Goal: Communication & Community: Answer question/provide support

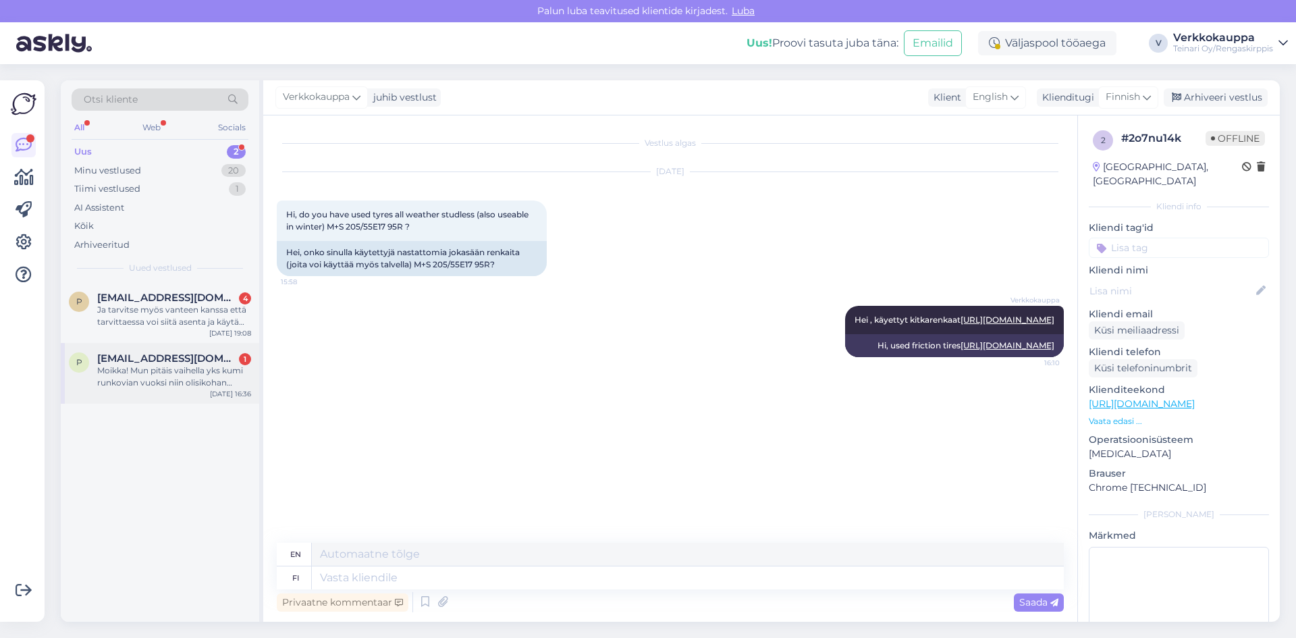
click at [142, 385] on div "Moikka! Mun pitäis vaihella yks kumi runkovian vuoksi niin olisikohan mahdollis…" at bounding box center [174, 376] width 154 height 24
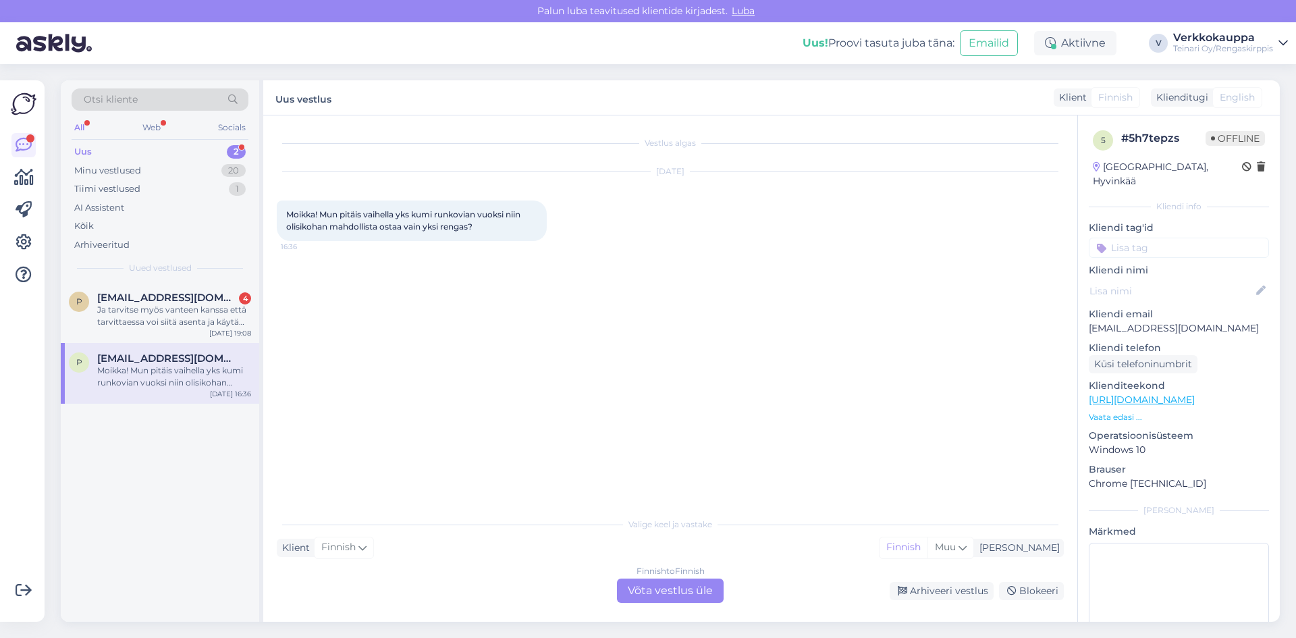
click at [661, 588] on div "Finnish to Finnish Võta vestlus üle" at bounding box center [670, 590] width 107 height 24
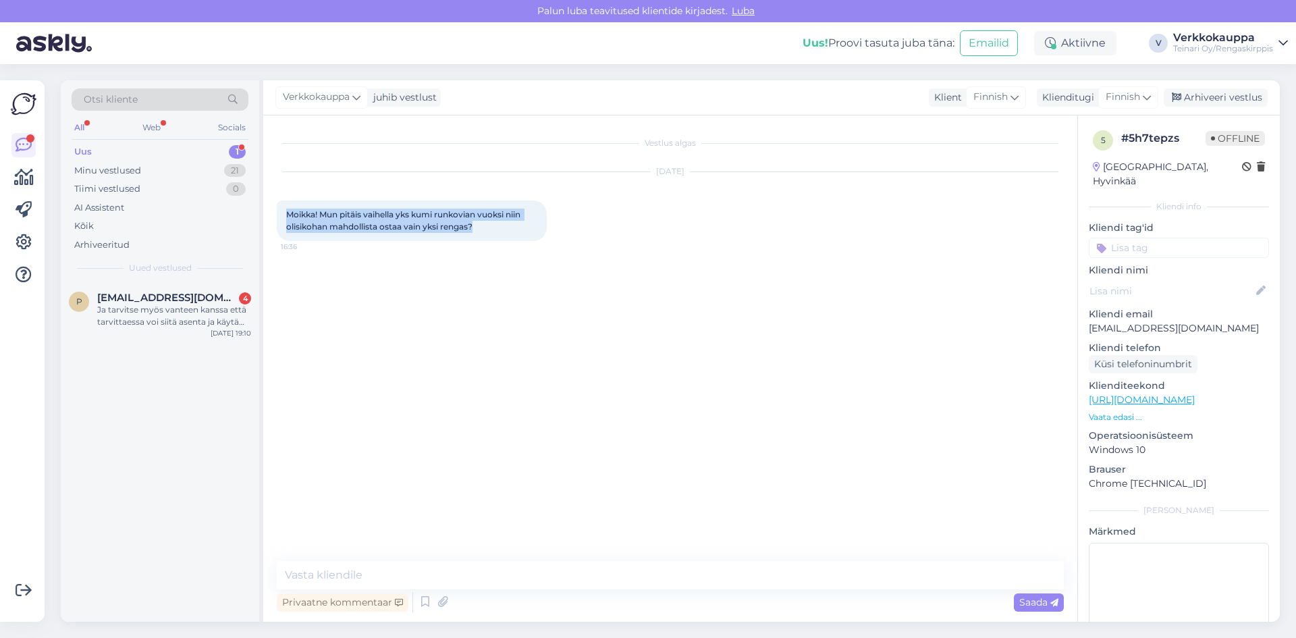
drag, startPoint x: 287, startPoint y: 213, endPoint x: 474, endPoint y: 229, distance: 188.3
click at [474, 229] on span "Moikka! Mun pitäis vaihella yks kumi runkovian vuoksi niin olisikohan mahdollis…" at bounding box center [404, 220] width 236 height 22
copy span "Moikka! Mun pitäis vaihella yks kumi runkovian vuoksi niin olisikohan mahdollis…"
click at [385, 574] on textarea at bounding box center [670, 575] width 787 height 28
paste textarea "Moikka! Kyllä vain, meiltä voi ostaa myös yksittäisiä renkaita. Kaikki saatavil…"
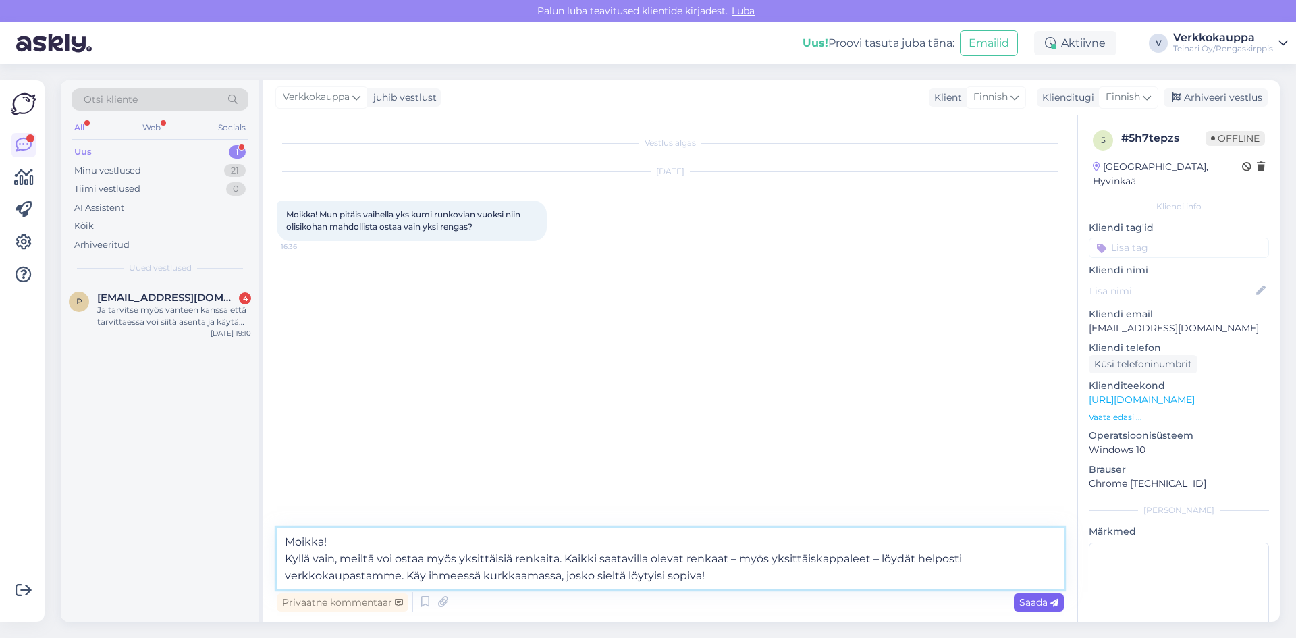
type textarea "Moikka! Kyllä vain, meiltä voi ostaa myös yksittäisiä renkaita. Kaikki saatavil…"
click at [1023, 605] on span "Saada" at bounding box center [1038, 602] width 39 height 12
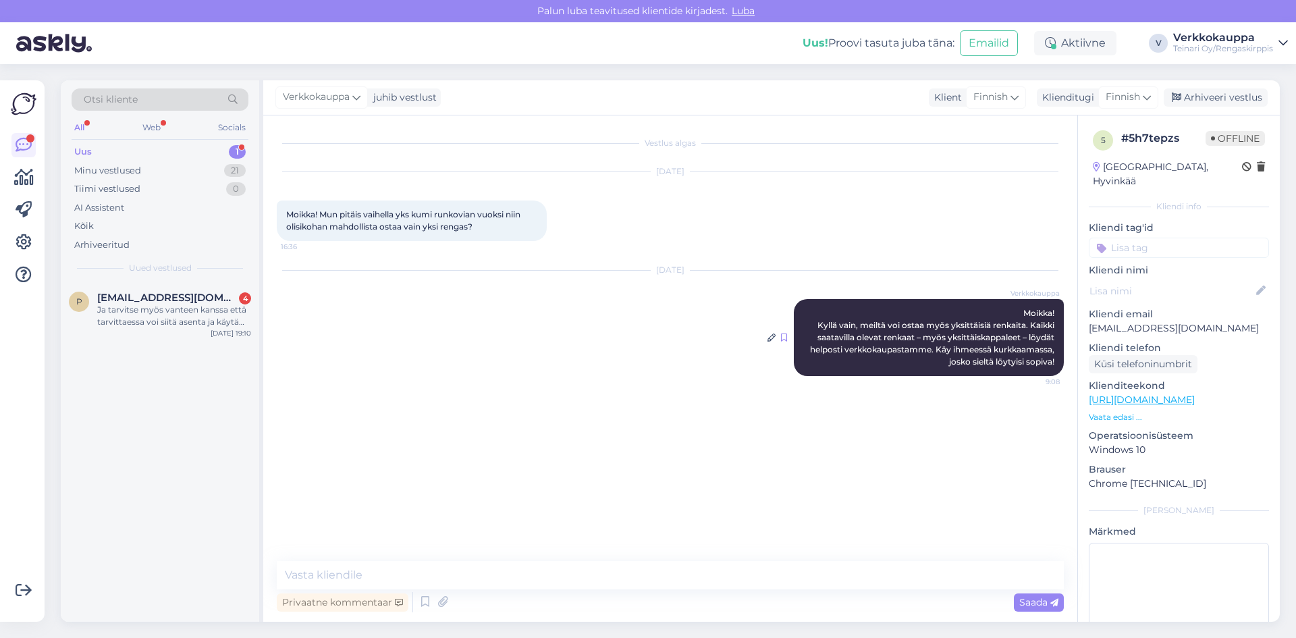
click at [784, 335] on icon at bounding box center [784, 337] width 6 height 8
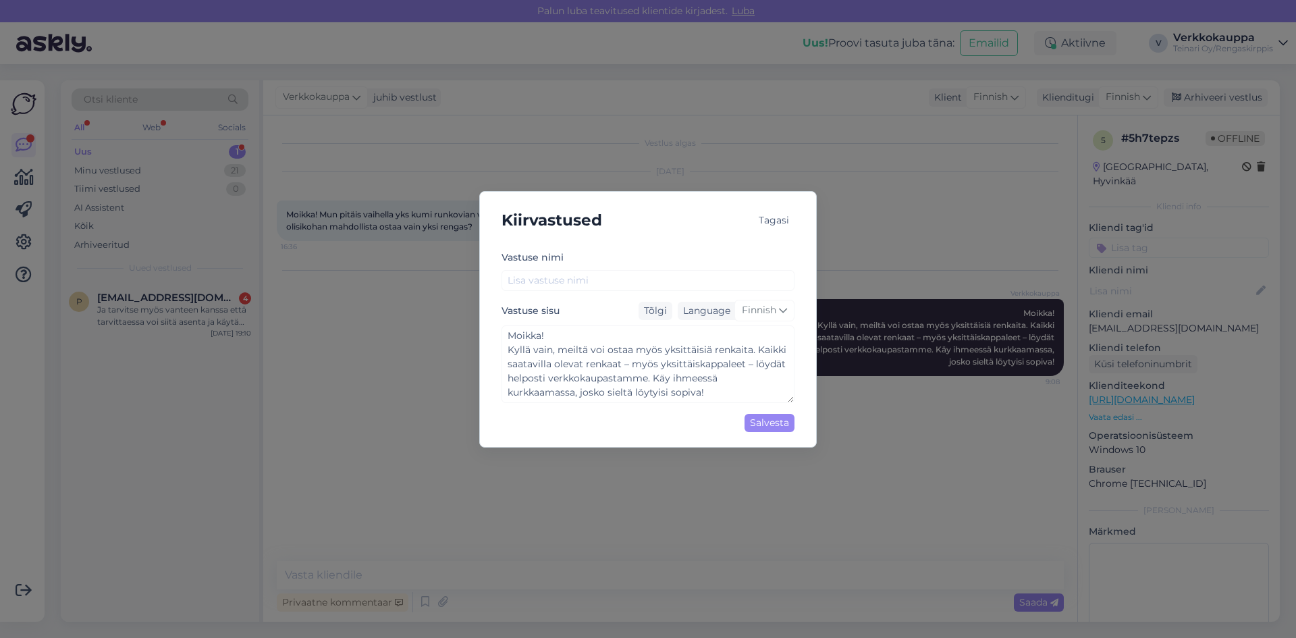
type textarea "Moikka! Kyllä vain, meiltä voi ostaa myös yksittäisiä renkaita. Kaikki saatavil…"
click at [523, 275] on input "text" at bounding box center [647, 280] width 293 height 21
type input "Y"
type textarea "Moikka! Kyllä vain, meiltä voi ostaa myös yksittäisiä renkaita. Kaikki saatavil…"
type input "Yk"
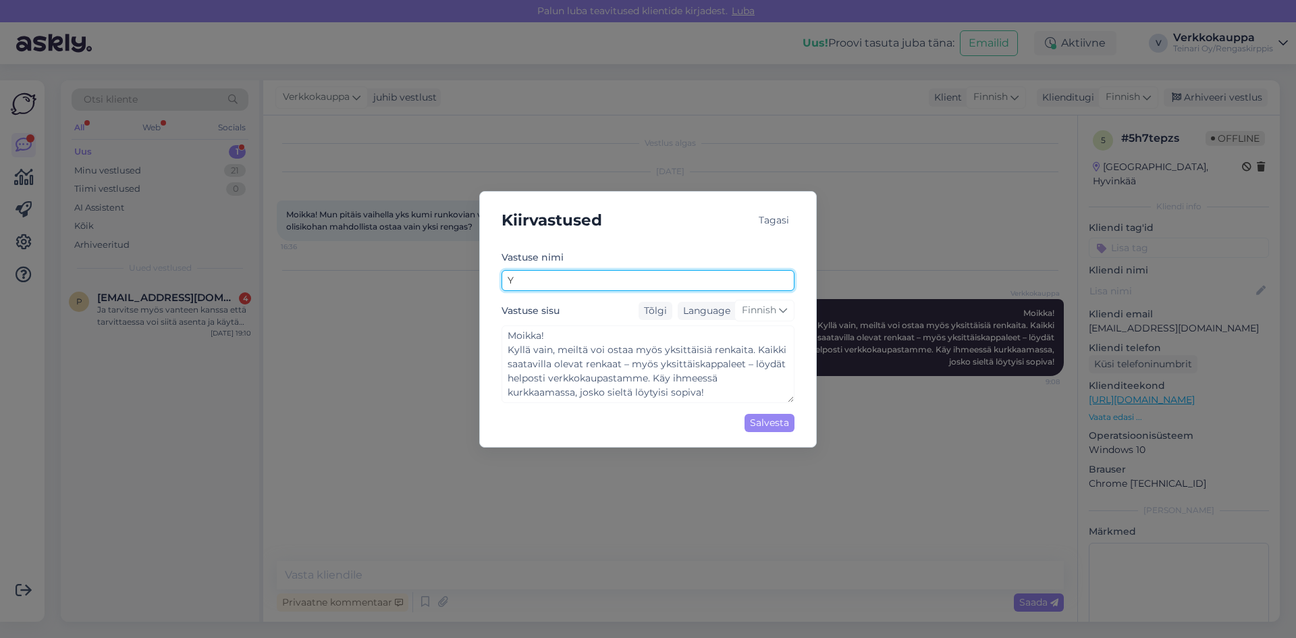
type textarea "Moikka! Kyllä vain, meiltä voi ostaa myös yksittäisiä renkaita. Kaikki saatavil…"
type input "Yks"
type textarea "Moikka! Kyllä vain, meiltä voi ostaa myös yksittäisiä renkaita. Kaikki saatavil…"
type input "Yksi"
type textarea "Moikka! Kyllä vain, meiltä voi ostaa myös yksittäisiä renkaita. Kaikki saatavil…"
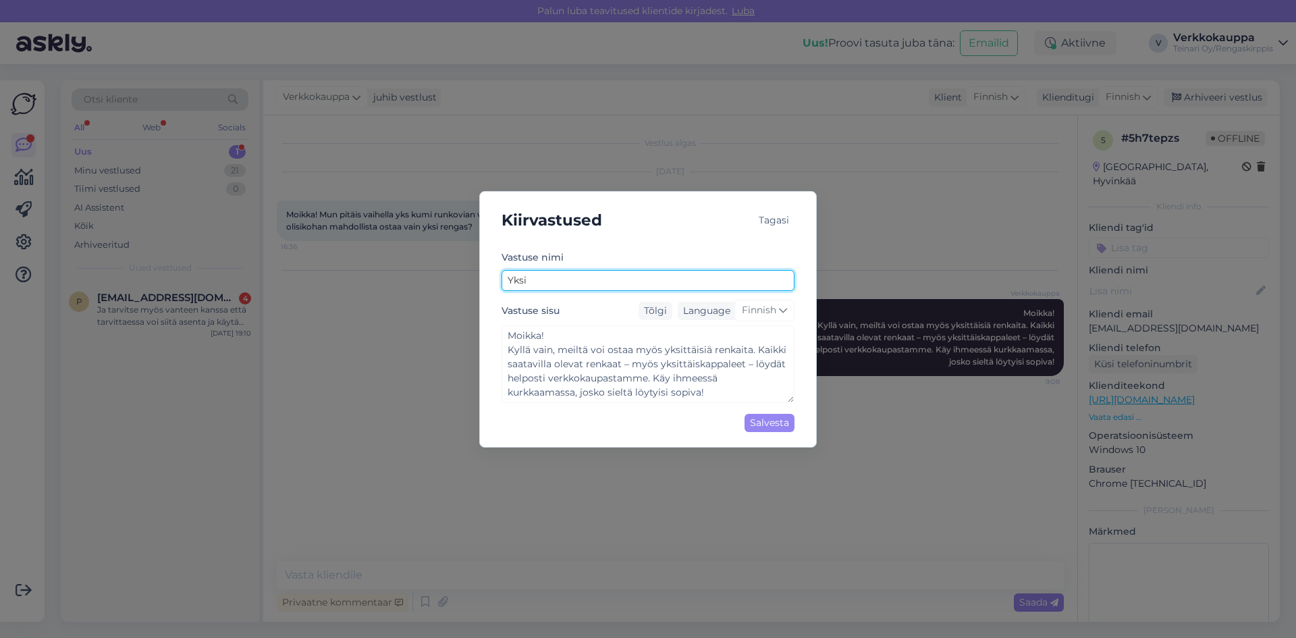
type input "Yksik"
type textarea "Moikka! Kyllä vain, meiltä voi ostaa myös yksittäisiä renkaita. Kaikki saatavil…"
type input "Yksiku"
type textarea "Moikka! Kyllä vain, meiltä voi ostaa myös yksittäisiä renkaita. Kaikki saatavil…"
type input "Yksikud"
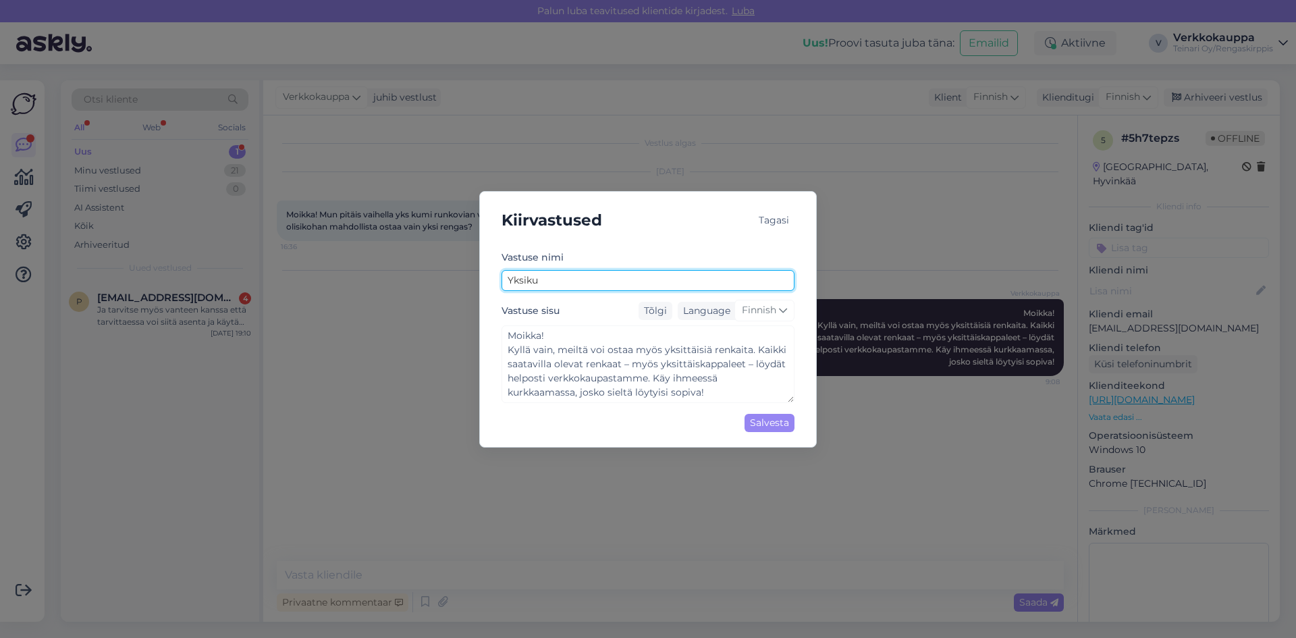
type textarea "Moikka! Kyllä vain, meiltä voi ostaa myös yksittäisiä renkaita. Kaikki saatavil…"
type input "Yksikud"
type textarea "Moikka! Kyllä vain, meiltä voi ostaa myös yksittäisiä renkaita. Kaikki saatavil…"
type input "Yksikud r"
type textarea "Moikka! Kyllä vain, meiltä voi ostaa myös yksittäisiä renkaita. Kaikki saatavil…"
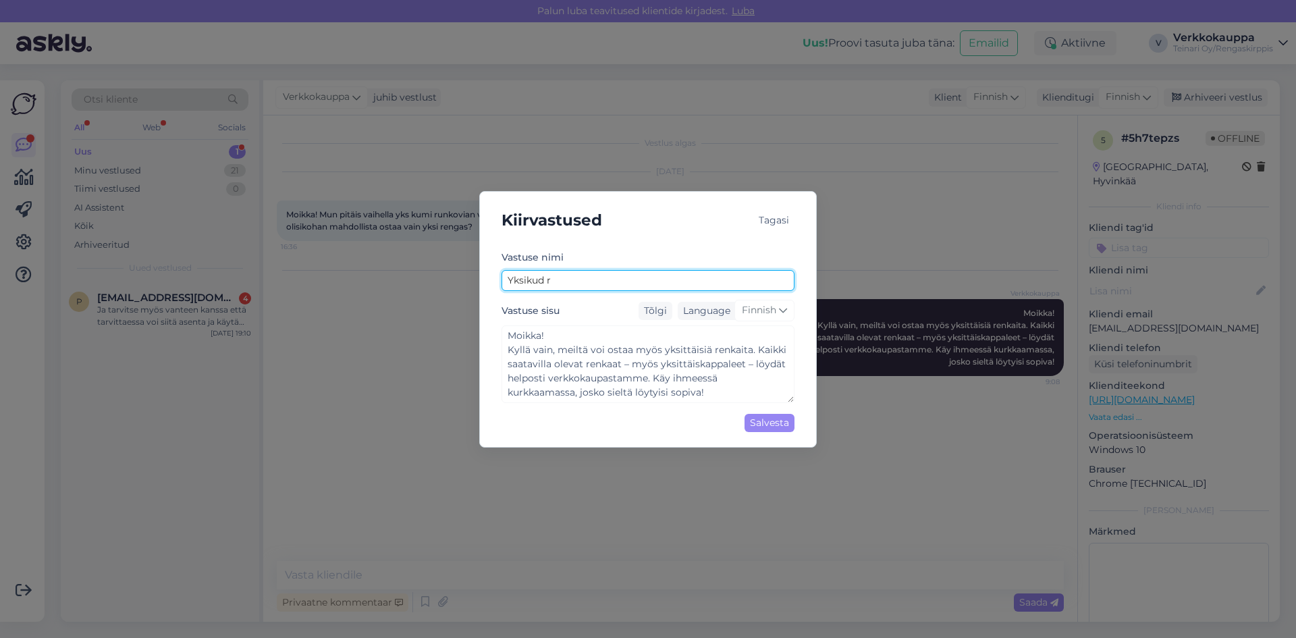
type input "Yksikud re"
type textarea "Moikka! Kyllä vain, meiltä voi ostaa myös yksittäisiä renkaita. Kaikki saatavil…"
type input "Yksikud reh"
type textarea "Moikka! Kyllä vain, meiltä voi ostaa myös yksittäisiä renkaita. Kaikki saatavil…"
type input "Yksikud rehv"
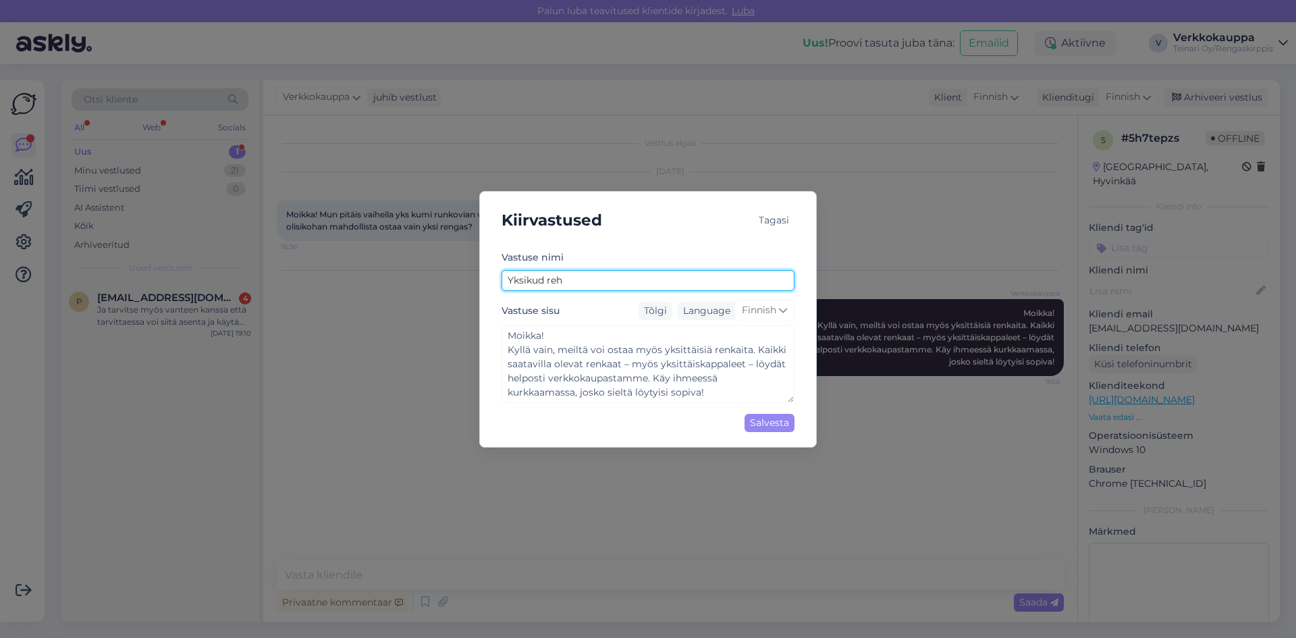
type textarea "Moikka! Kyllä vain, meiltä voi ostaa myös yksittäisiä renkaita. Kaikki saatavil…"
type input "Yksikud rehvi"
type textarea "Moikka! Kyllä vain, meiltä voi ostaa myös yksittäisiä renkaita. Kaikki saatavil…"
type input "Yksikud rehvid"
type textarea "Moikka! Kyllä vain, meiltä voi ostaa myös yksittäisiä renkaita. Kaikki saatavil…"
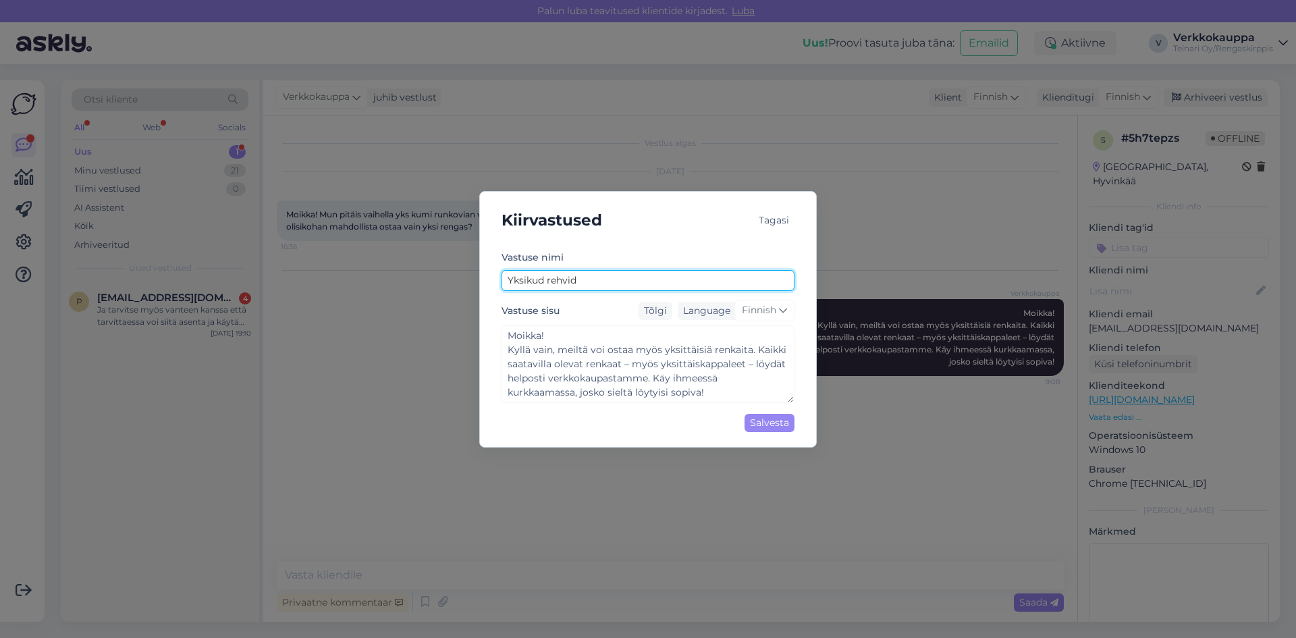
type input "Yksikud rehvid"
type textarea "Moikka! Kyllä vain, meiltä voi ostaa myös yksittäisiä renkaita. Kaikki saatavil…"
type input "Yksikud rehvid k"
type textarea "Moikka! Kyllä vain, meiltä voi ostaa myös yksittäisiä renkaita. Kaikki saatavil…"
type input "Yksikud rehvid ka"
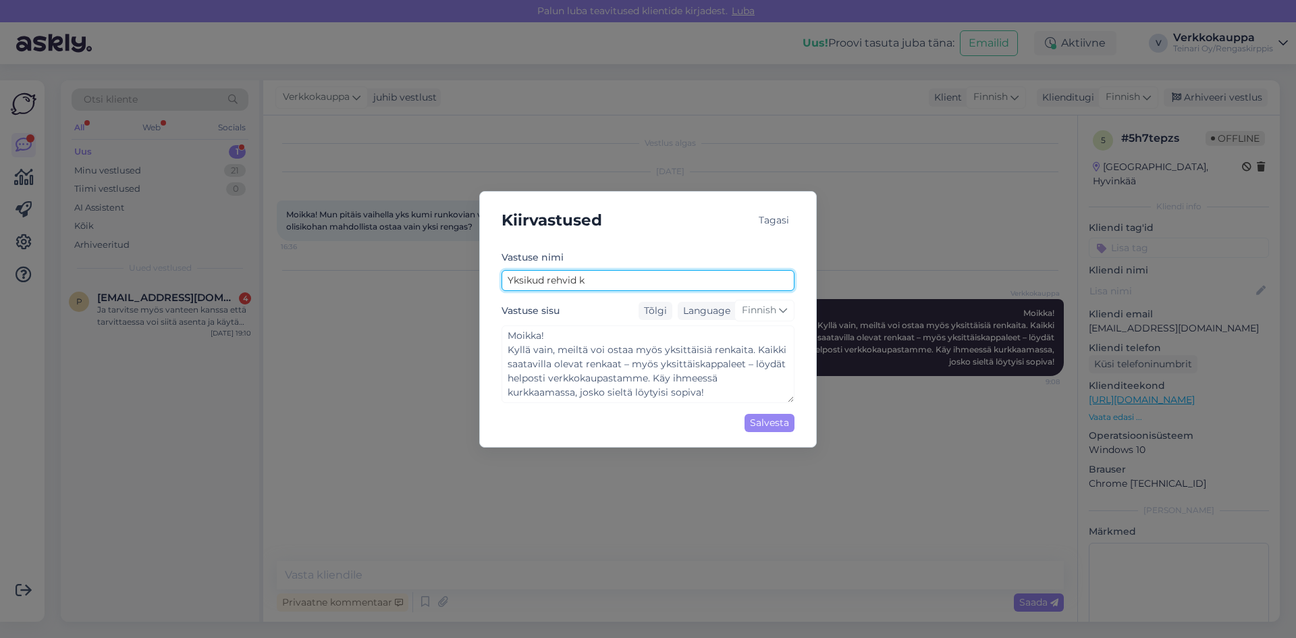
type textarea "Moikka! Kyllä vain, meiltä voi ostaa myös yksittäisiä renkaita. Kaikki saatavil…"
type input "Yksikud rehvid kas"
type textarea "Moikka! Kyllä vain, meiltä voi ostaa myös yksittäisiä renkaita. Kaikki saatavil…"
type input "Yksikud rehvid kas"
type textarea "Moikka! Kyllä vain, meiltä voi ostaa myös yksittäisiä renkaita. Kaikki saatavil…"
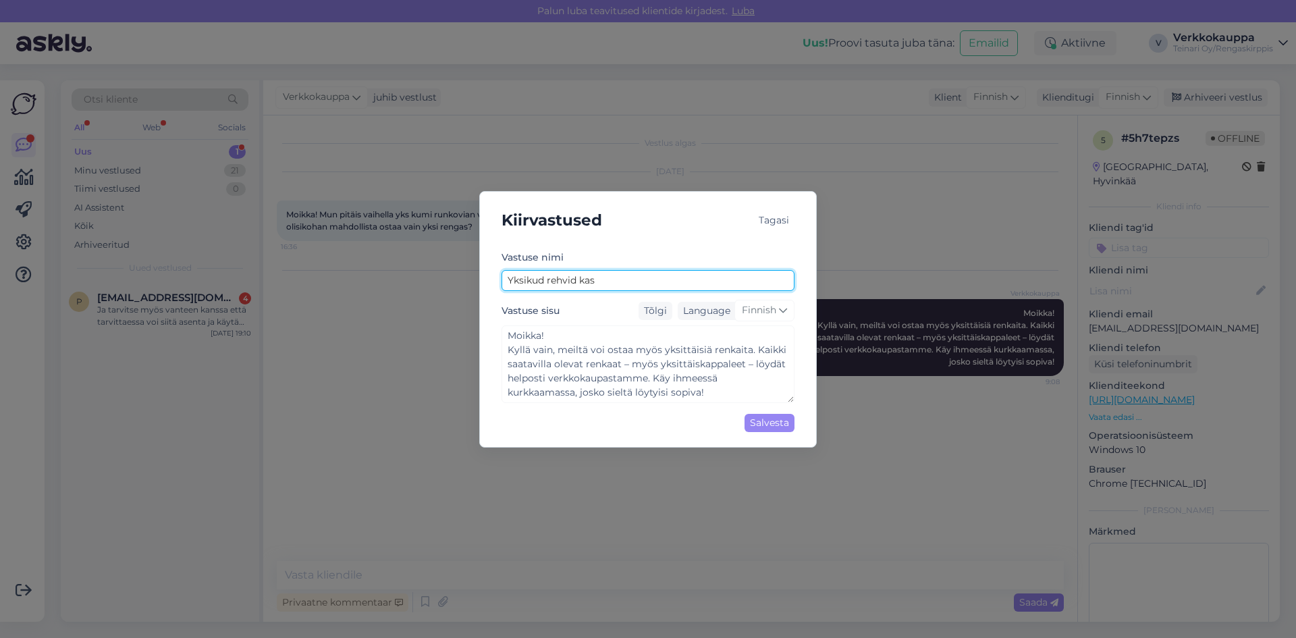
type input "Yksikud rehvid kas o"
type textarea "Moikka! Kyllä vain, meiltä voi ostaa myös yksittäisiä renkaita. Kaikki saatavil…"
type input "Yksikud rehvid kas on"
type textarea "Moikka! Kyllä vain, meiltä voi ostaa myös yksittäisiä renkaita. Kaikki saatavil…"
type input "Yksikud rehvid kas on"
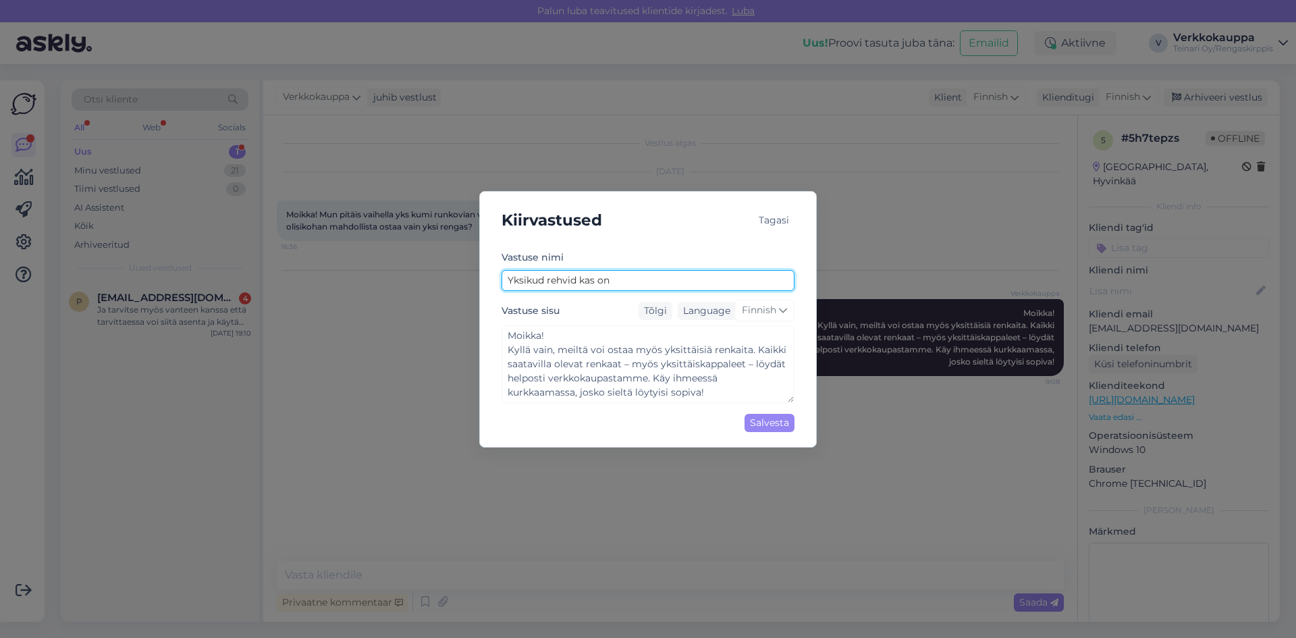
type textarea "Moikka! Kyllä vain, meiltä voi ostaa myös yksittäisiä renkaita. Kaikki saatavil…"
type input "Yksikud rehvid kas on s"
type textarea "Moikka! Kyllä vain, meiltä voi ostaa myös yksittäisiä renkaita. Kaikki saatavil…"
type input "Yksikud rehvid kas on sa"
type textarea "Moikka! Kyllä vain, meiltä voi ostaa myös yksittäisiä renkaita. Kaikki saatavil…"
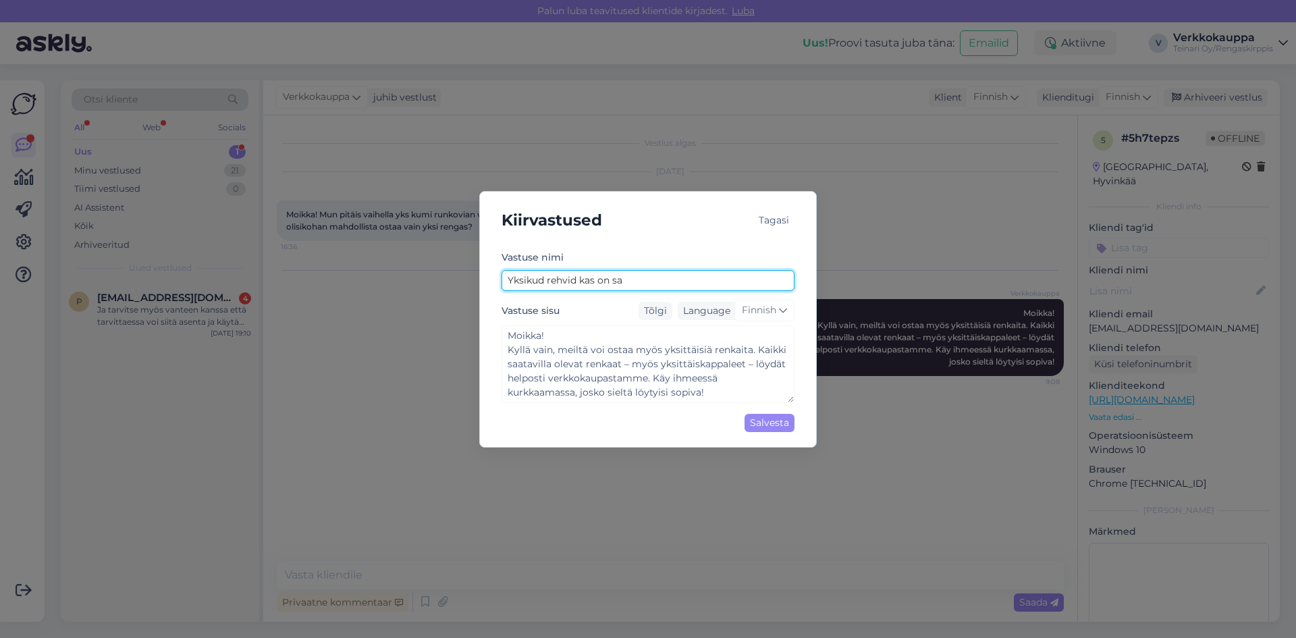
type input "Yksikud rehvid kas on saa"
type textarea "Moikka! Kyllä vain, meiltä voi ostaa myös yksittäisiä renkaita. Kaikki saatavil…"
type input "Yksikud rehvid kas on saad"
type textarea "Moikka! Kyllä vain, meiltä voi ostaa myös yksittäisiä renkaita. Kaikki saatavil…"
type input "Yksikud rehvid kas on saada"
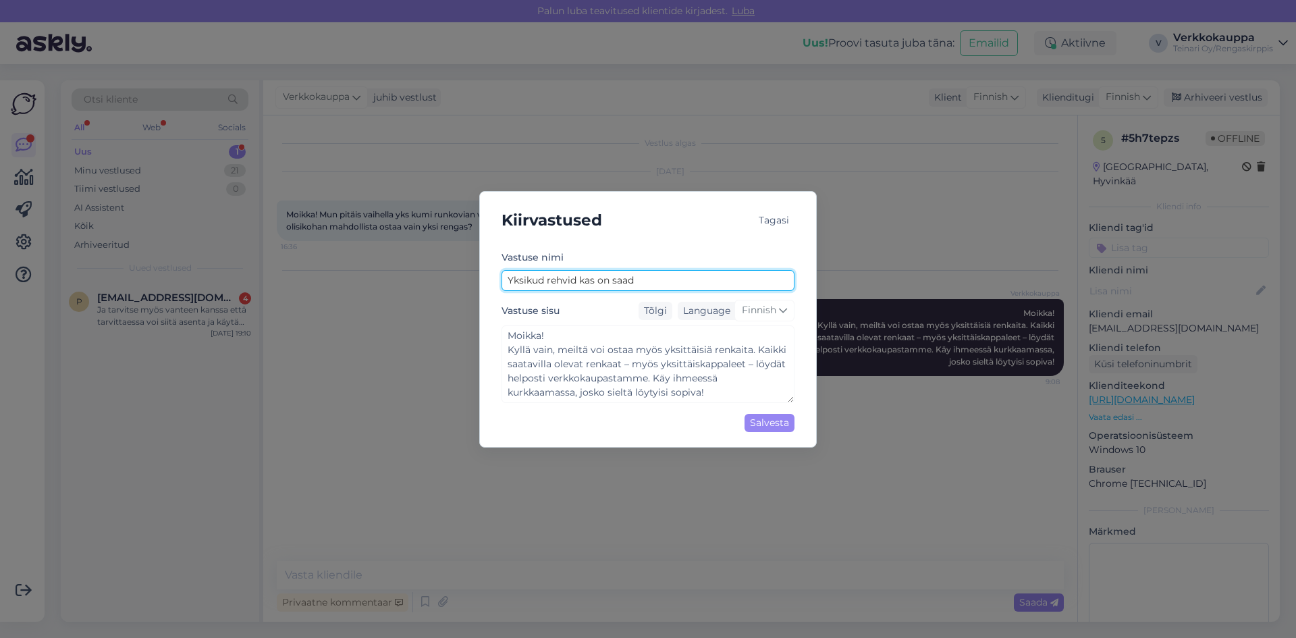
type textarea "Moikka! Kyllä vain, meiltä voi ostaa myös yksittäisiä renkaita. Kaikki saatavil…"
type input "Yksikud rehvid kas on saada"
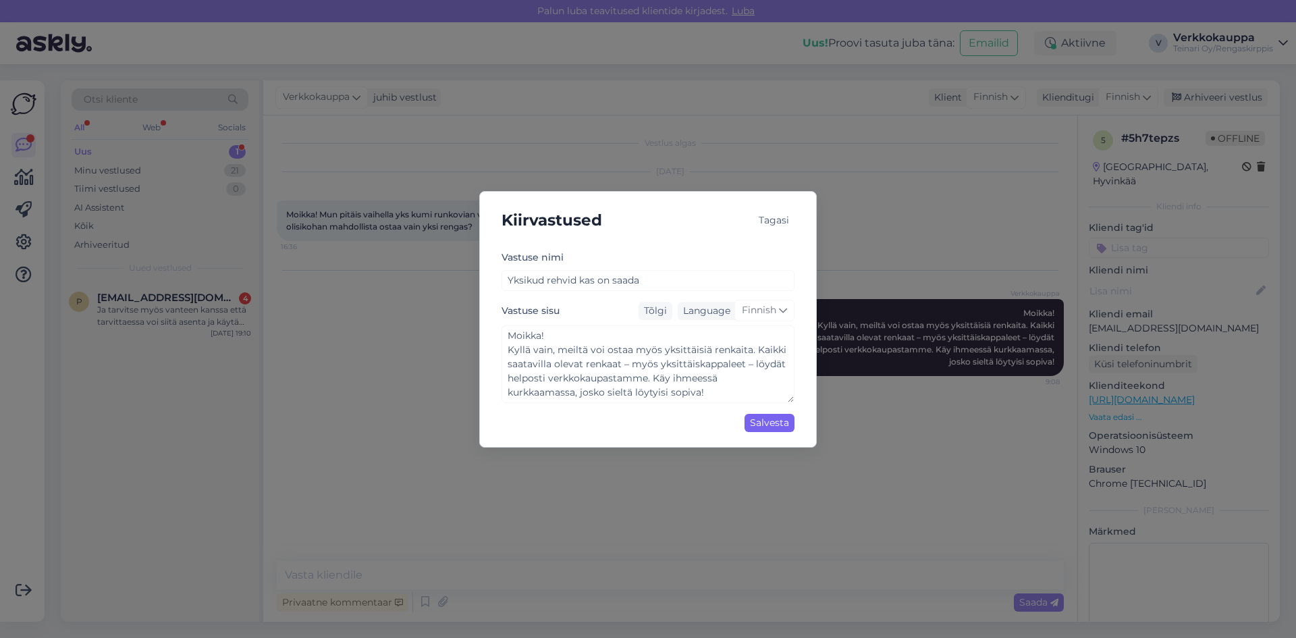
click at [762, 418] on div "Salvesta" at bounding box center [769, 423] width 50 height 18
click at [769, 427] on div "Salvesta" at bounding box center [769, 423] width 50 height 18
type textarea "Moikka! Kyllä vain, meiltä voi ostaa myös yksittäisiä renkaita. Kaikki saatavil…"
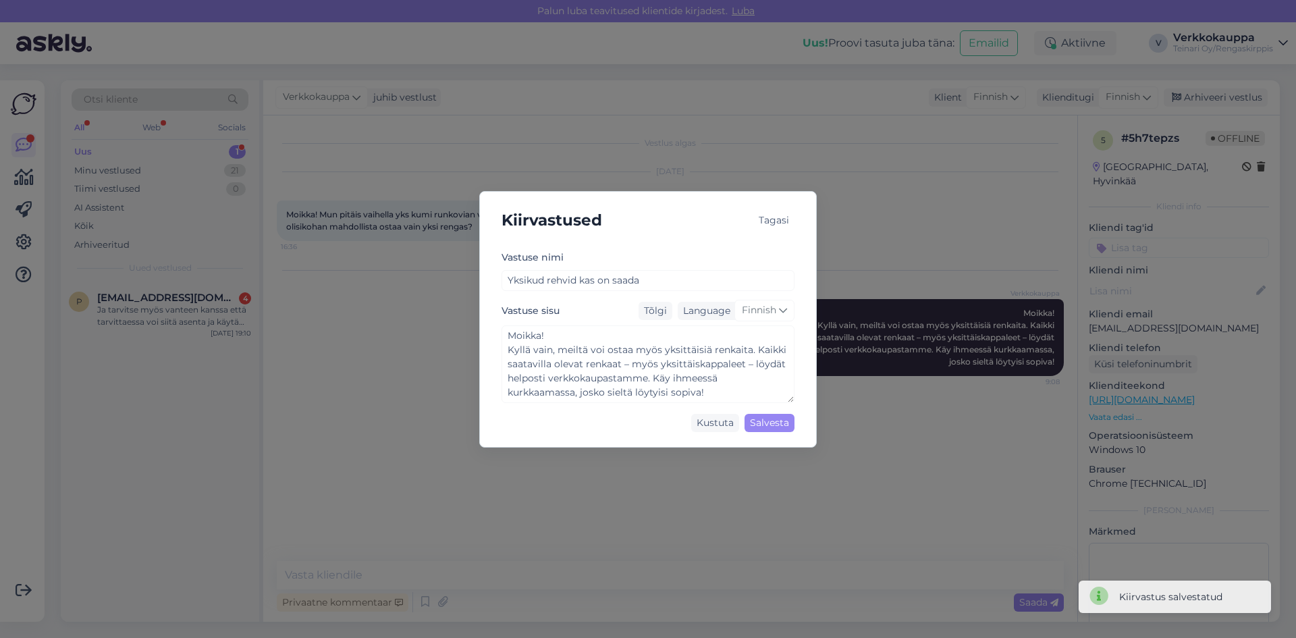
click at [773, 217] on div "Tagasi" at bounding box center [773, 220] width 41 height 18
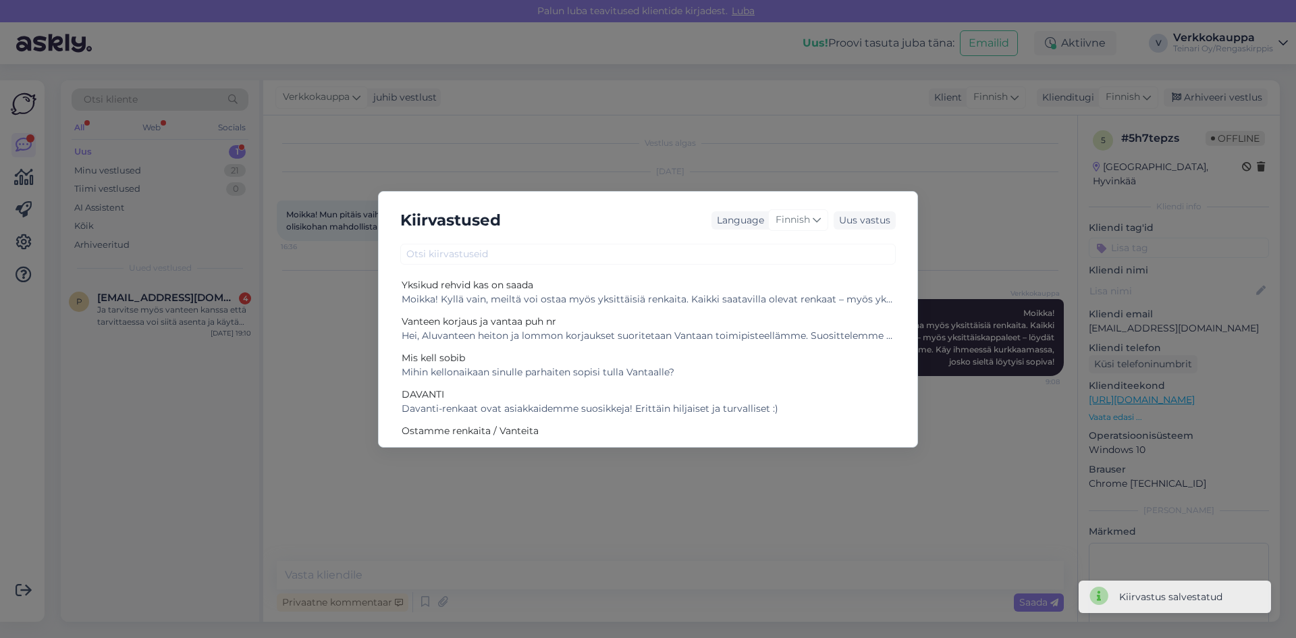
click at [299, 469] on div "Kiirvastused Language Finnish Uus vastus Yksikud rehvid kas on saada [PERSON_NA…" at bounding box center [648, 319] width 1296 height 638
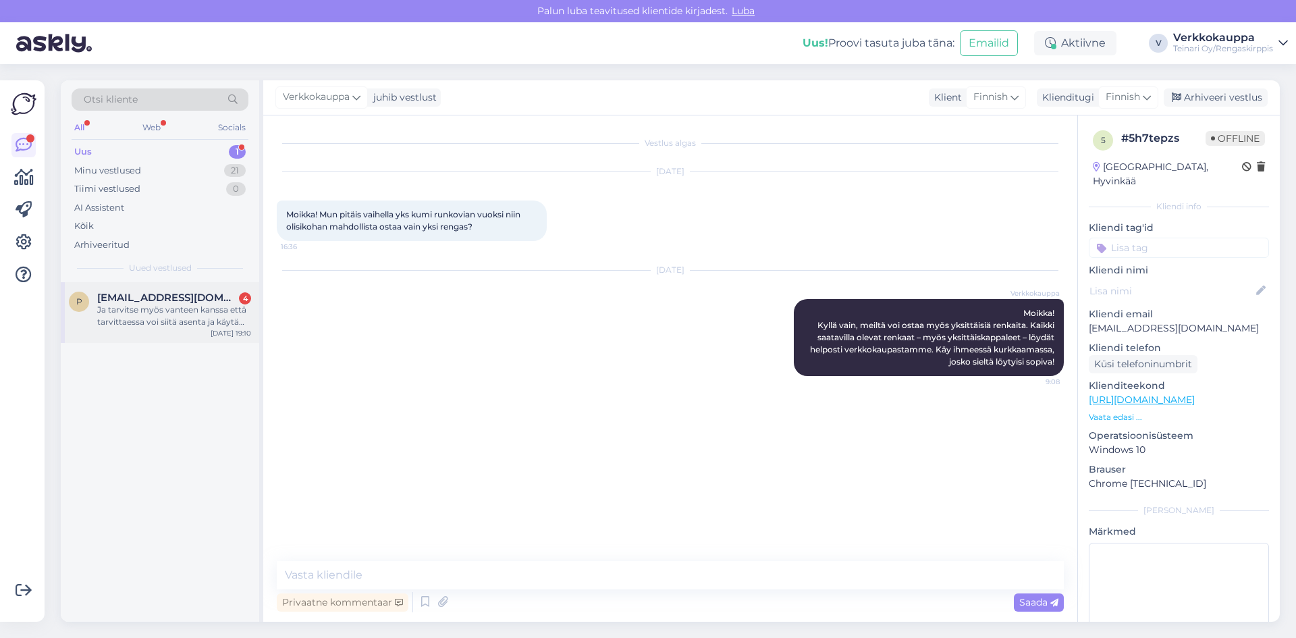
click at [186, 319] on div "Ja tarvitse myös vanteen kanssa että tarvittaessa voi siitä asenta ja käytä nii…" at bounding box center [174, 316] width 154 height 24
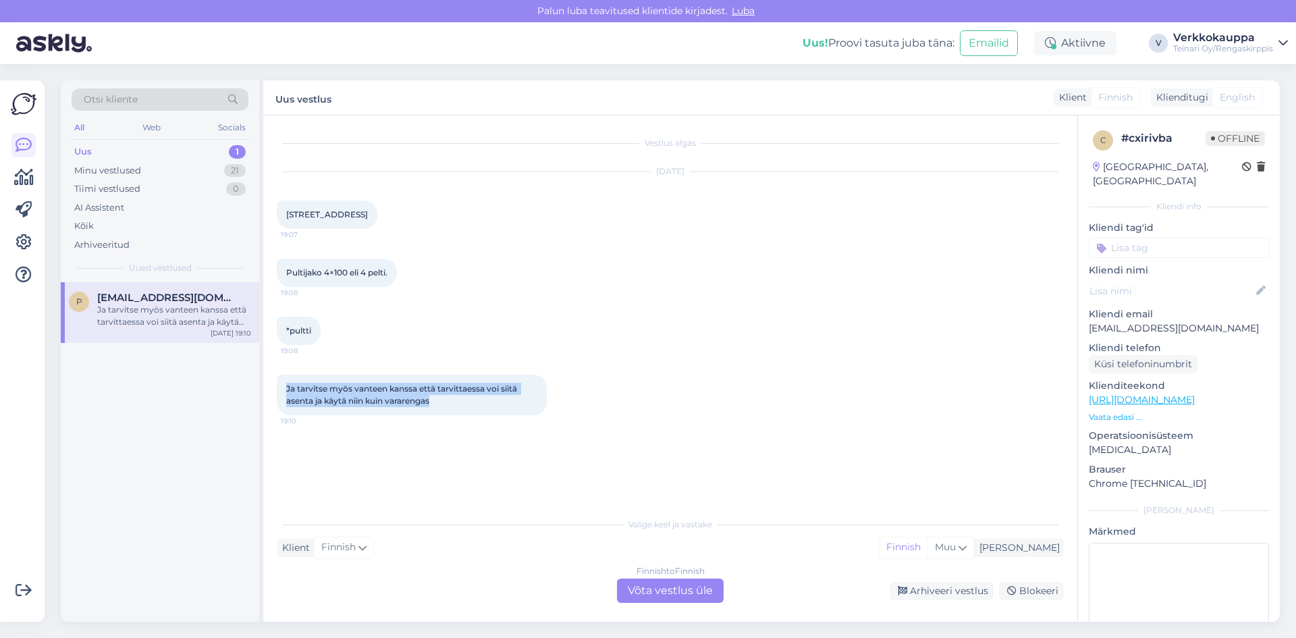
drag, startPoint x: 285, startPoint y: 390, endPoint x: 449, endPoint y: 410, distance: 164.6
click at [449, 410] on div "Ja tarvitse myös vanteen kanssa että tarvittaessa voi siitä asenta ja käytä nii…" at bounding box center [412, 395] width 270 height 40
copy span "Ja tarvitse myös vanteen kanssa että tarvittaessa voi siitä asenta ja käytä nii…"
click at [706, 586] on div "Finnish to Finnish Võta vestlus üle" at bounding box center [670, 590] width 107 height 24
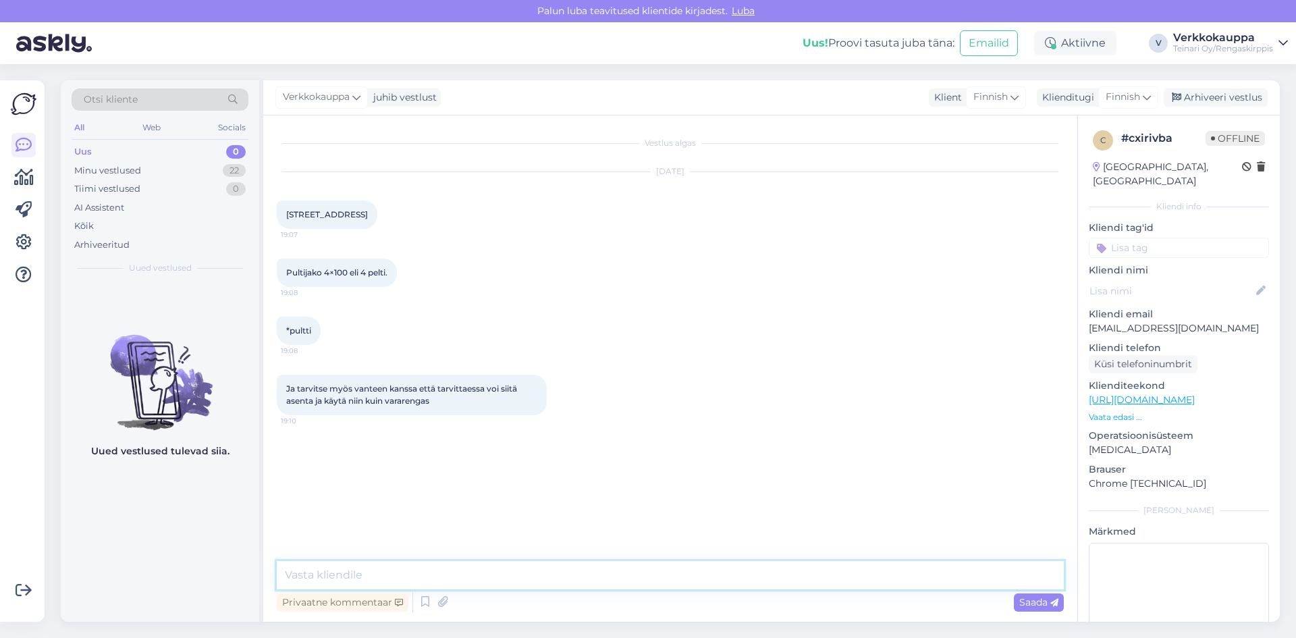
paste textarea "Moikka! Ymmärrän – valitettavasti meillä ei ole renkaita saatavilla valmiiksi v…"
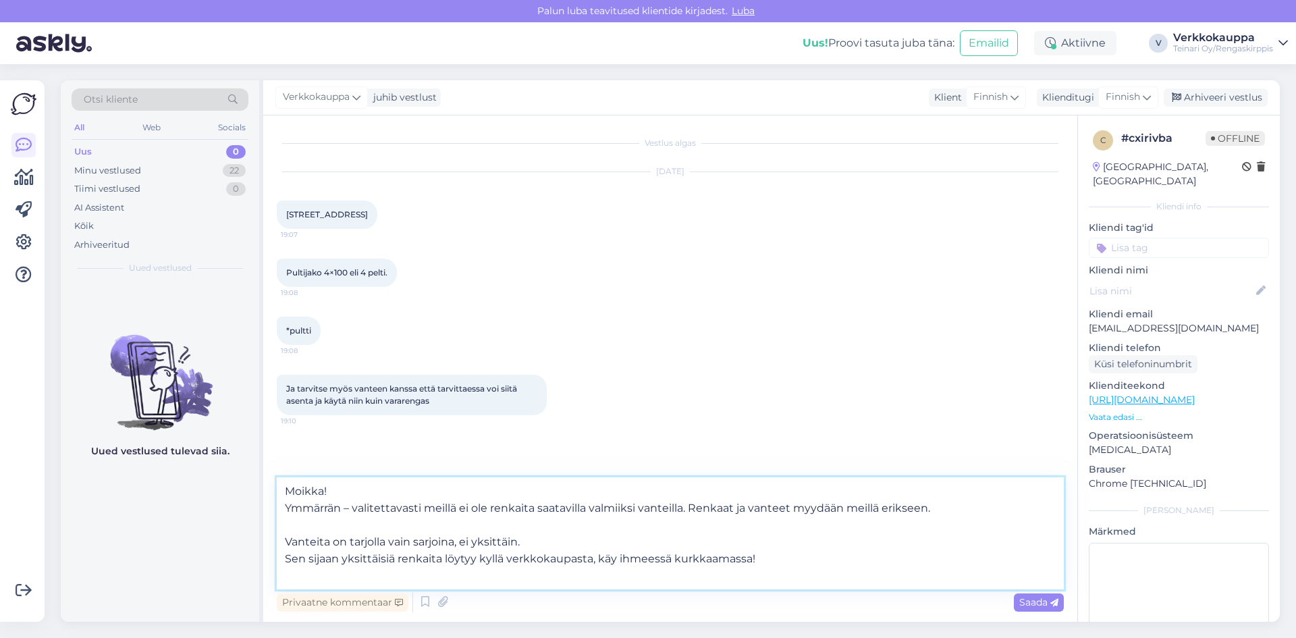
paste textarea "[URL][DOMAIN_NAME]"
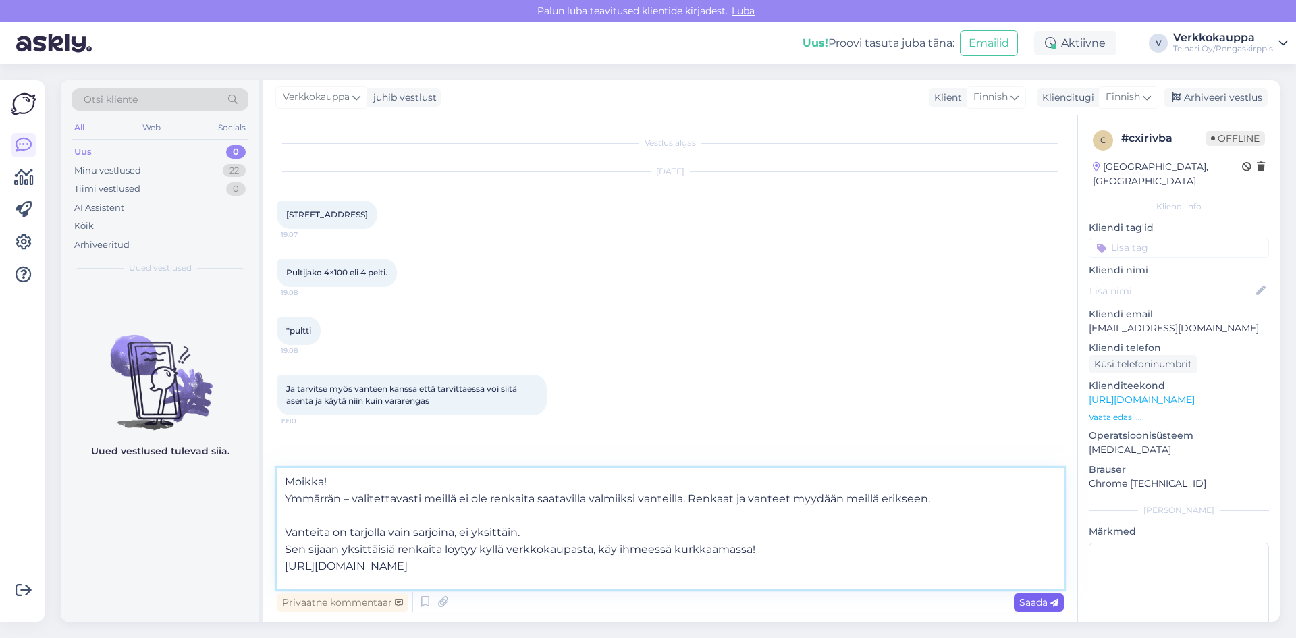
type textarea "Moikka! Ymmärrän – valitettavasti meillä ei ole renkaita saatavilla valmiiksi v…"
click at [1034, 599] on span "Saada" at bounding box center [1038, 602] width 39 height 12
